Goal: Information Seeking & Learning: Learn about a topic

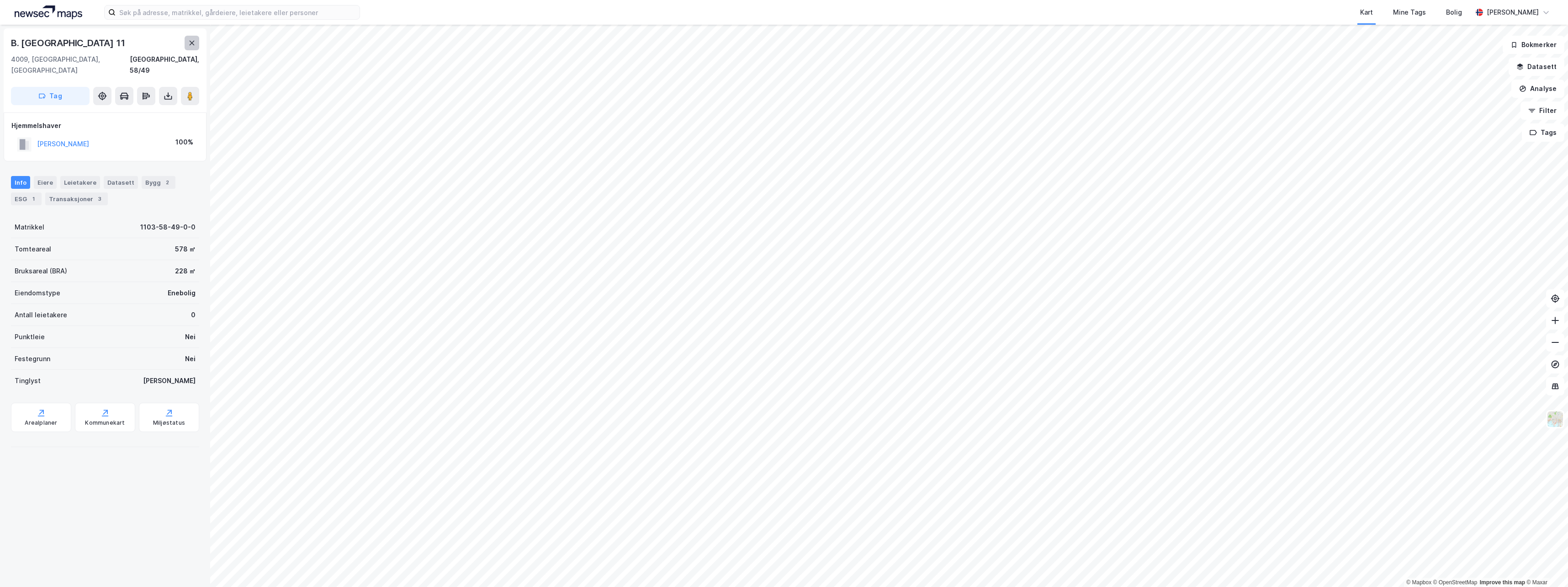
click at [191, 47] on button at bounding box center [191, 42] width 14 height 14
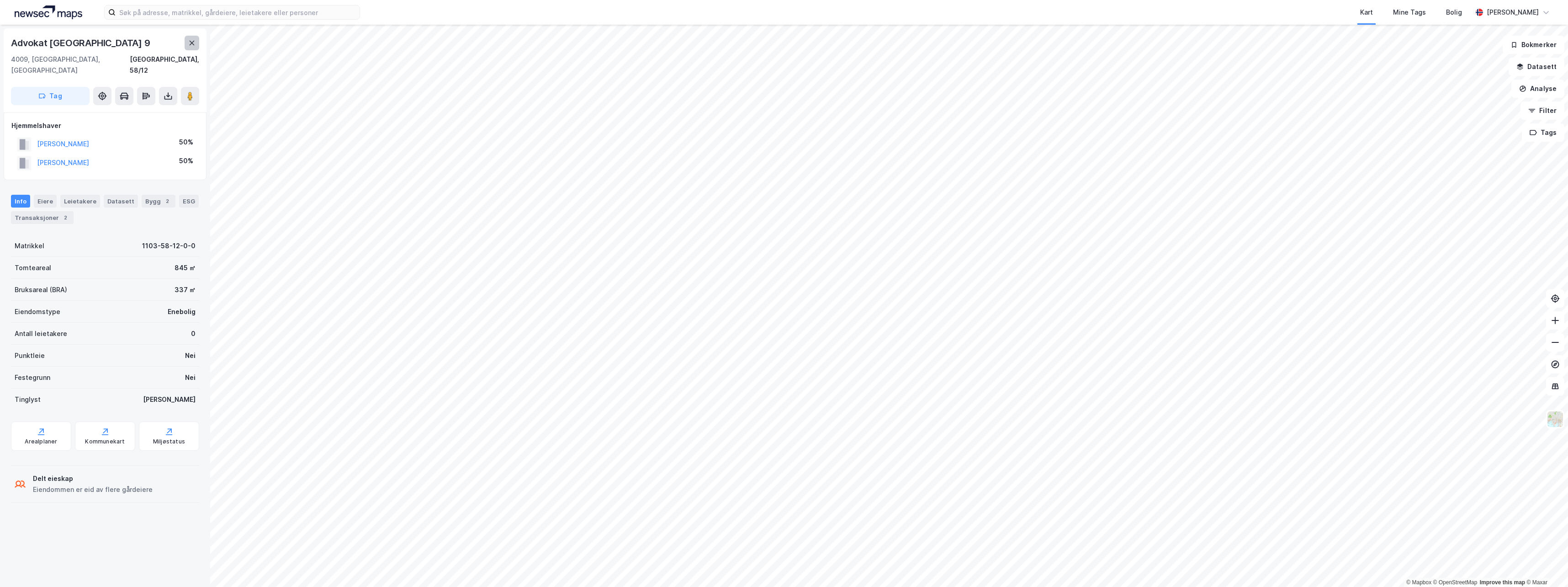
click at [186, 44] on button at bounding box center [191, 42] width 14 height 14
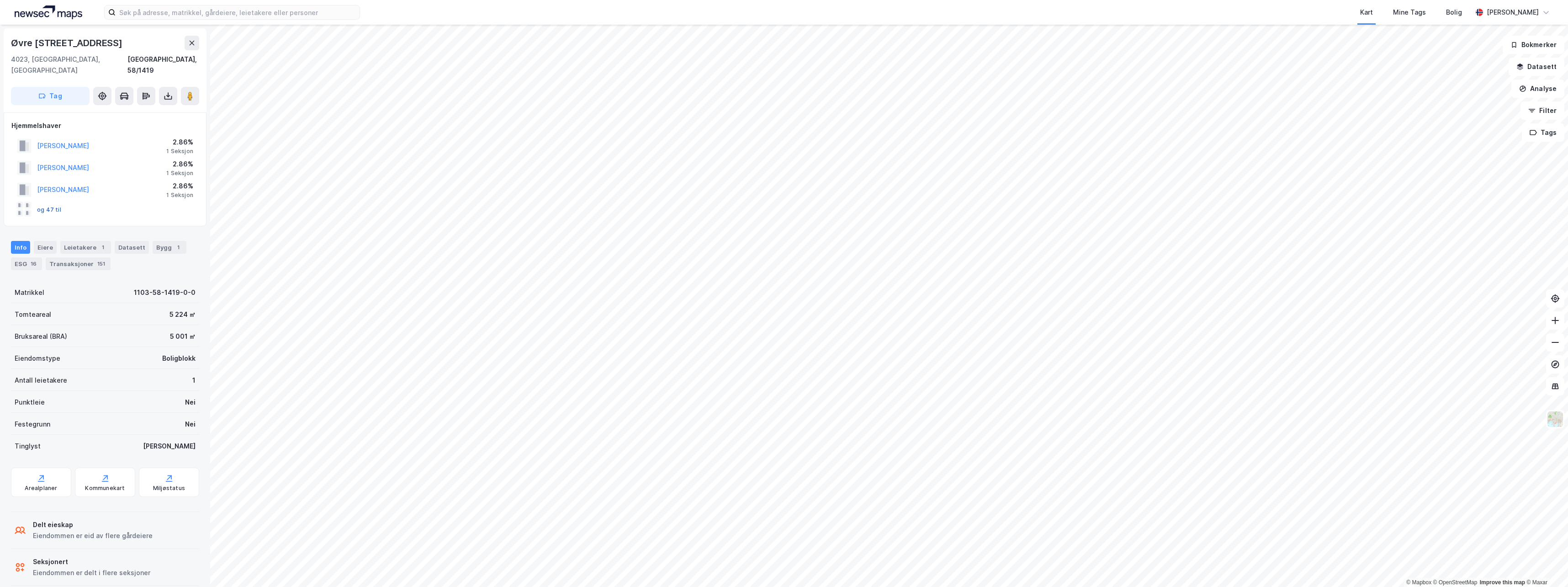
click at [0, 0] on button "og 47 til" at bounding box center [0, 0] width 0 height 0
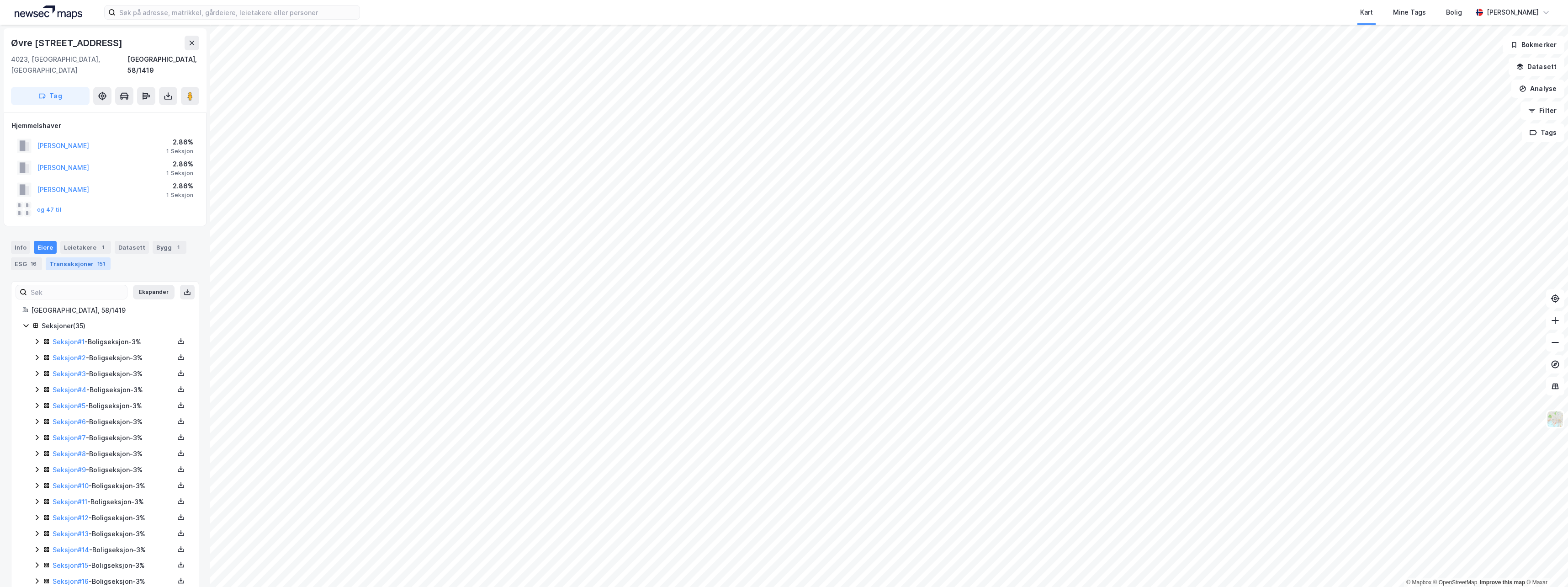
click at [70, 257] on div "Transaksjoner 151" at bounding box center [77, 263] width 64 height 13
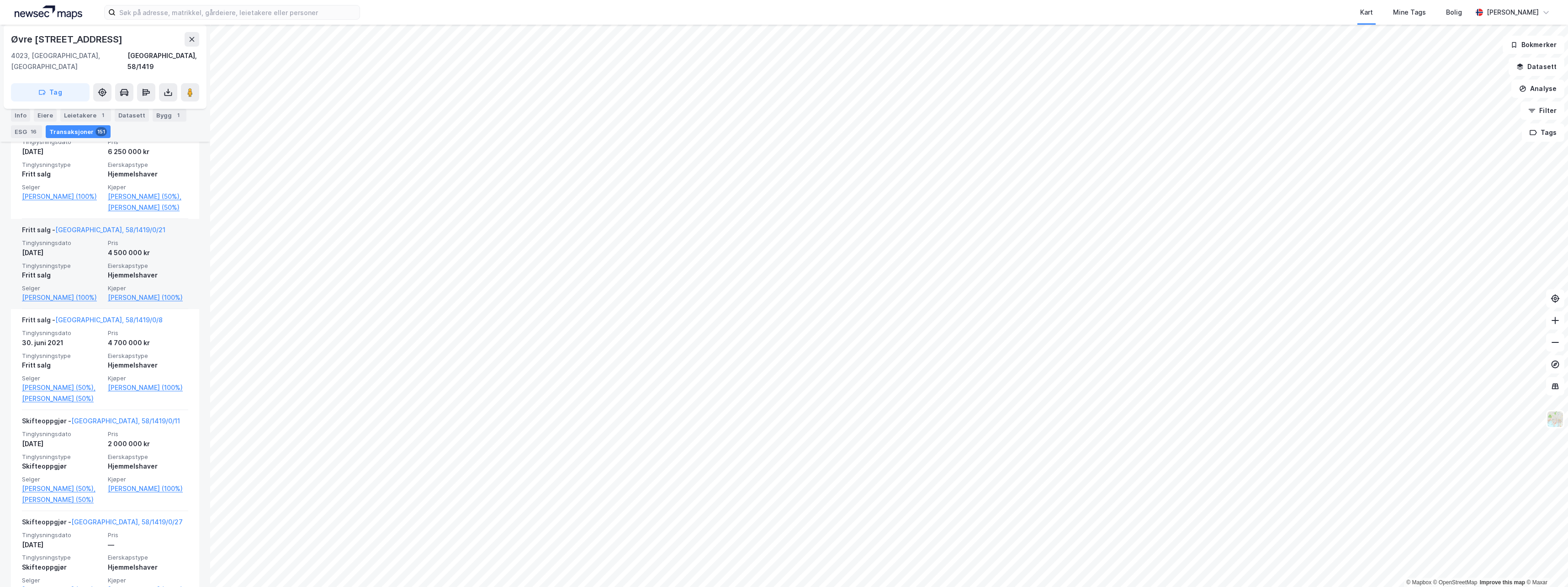
scroll to position [2605, 0]
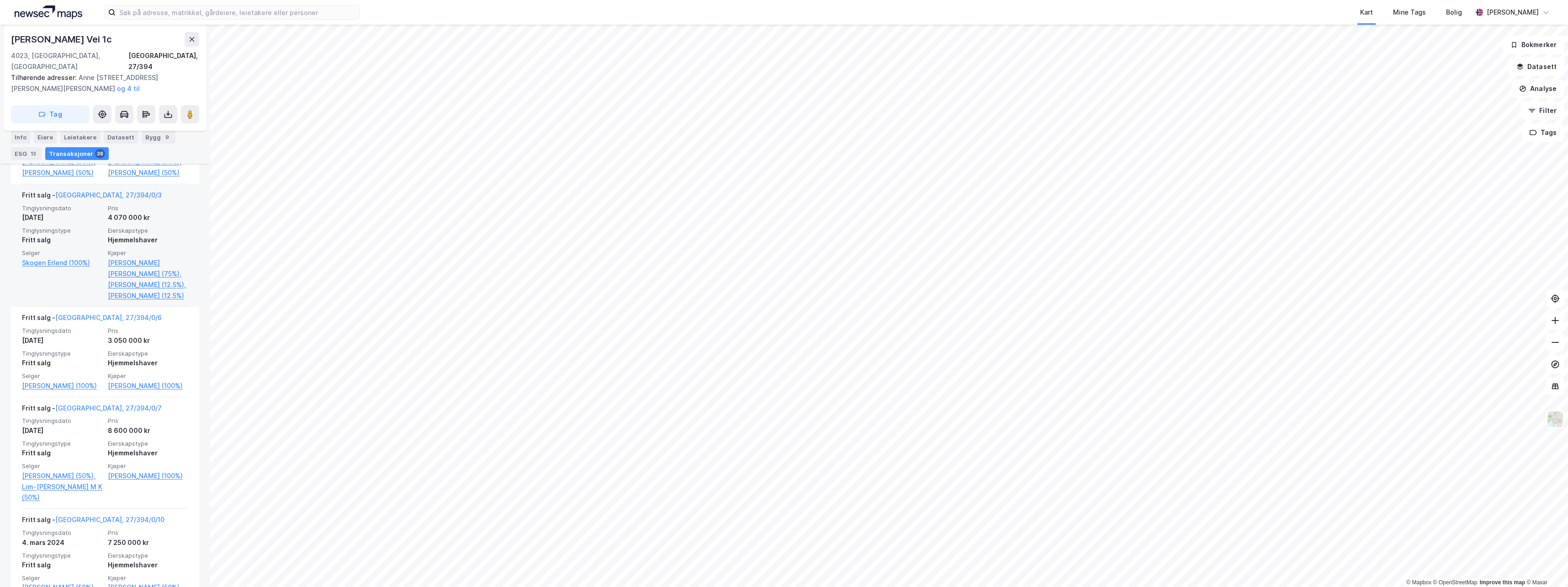
scroll to position [366, 0]
